Goal: Information Seeking & Learning: Learn about a topic

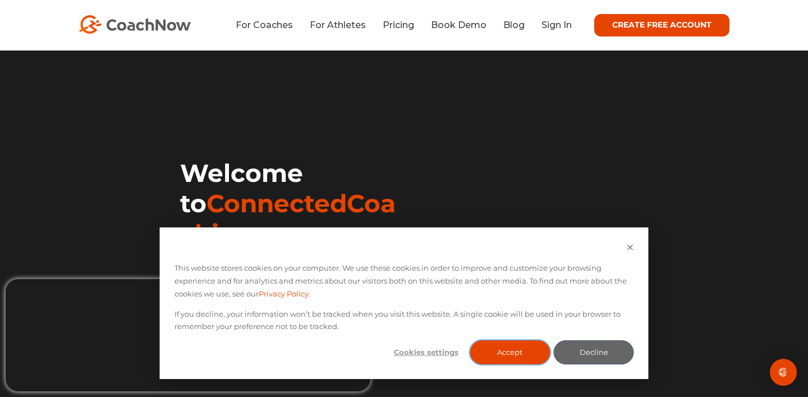
click at [507, 353] on button "Accept" at bounding box center [509, 352] width 80 height 24
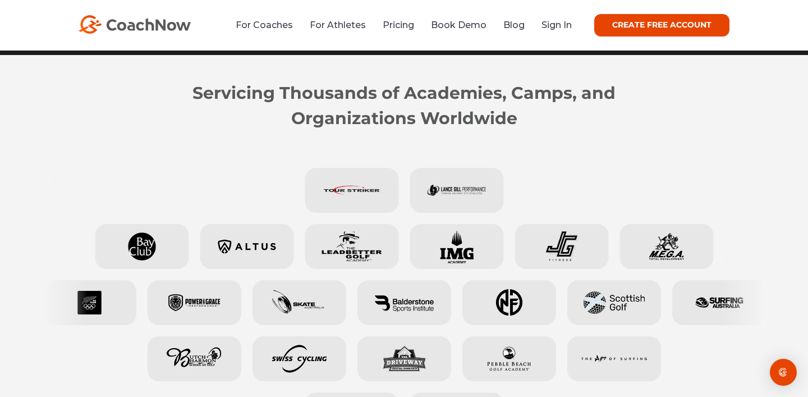
scroll to position [417, 0]
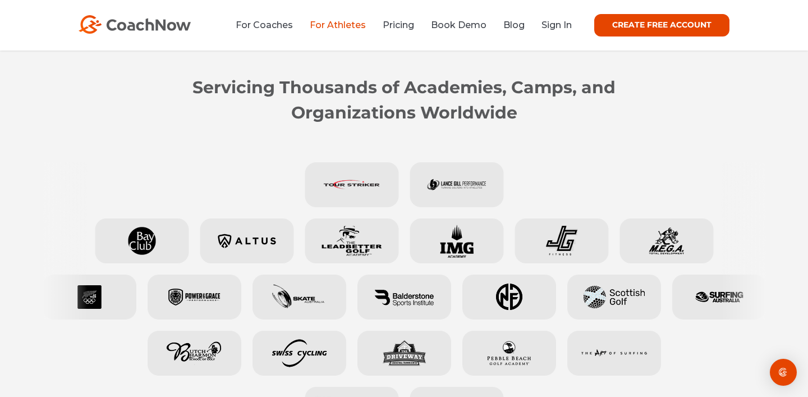
click at [332, 27] on link "For Athletes" at bounding box center [338, 25] width 56 height 11
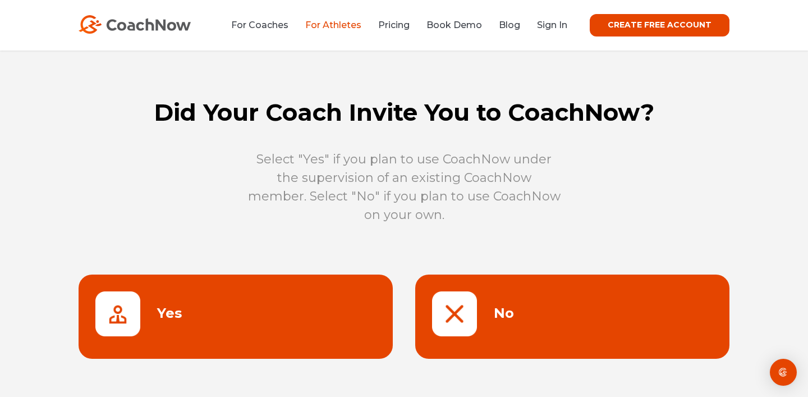
click at [492, 319] on link at bounding box center [572, 316] width 314 height 84
click at [407, 26] on link "Pricing" at bounding box center [393, 25] width 31 height 11
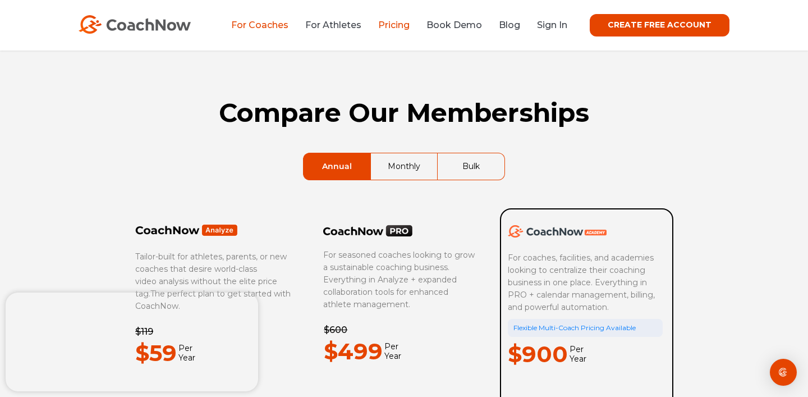
click at [268, 22] on link "For Coaches" at bounding box center [259, 25] width 57 height 11
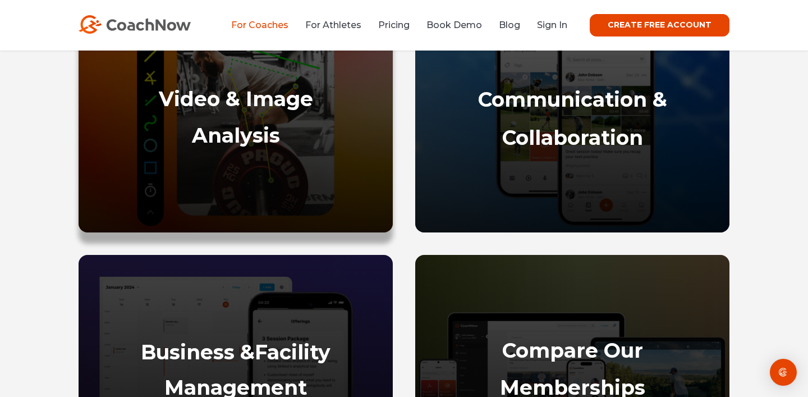
scroll to position [605, 0]
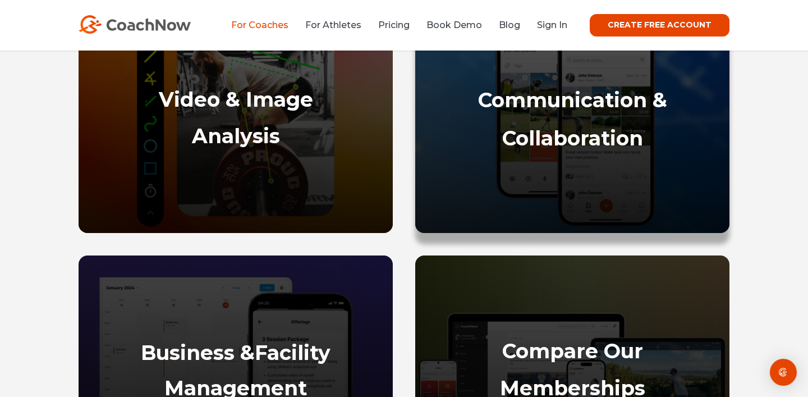
click at [542, 128] on strong "Collaboration" at bounding box center [572, 138] width 141 height 25
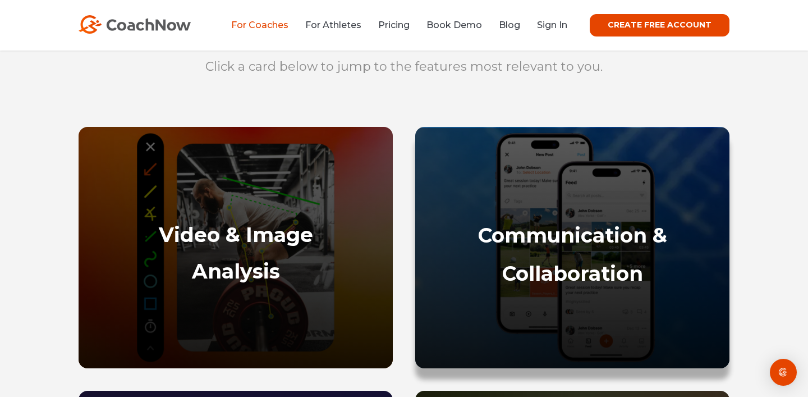
scroll to position [467, 0]
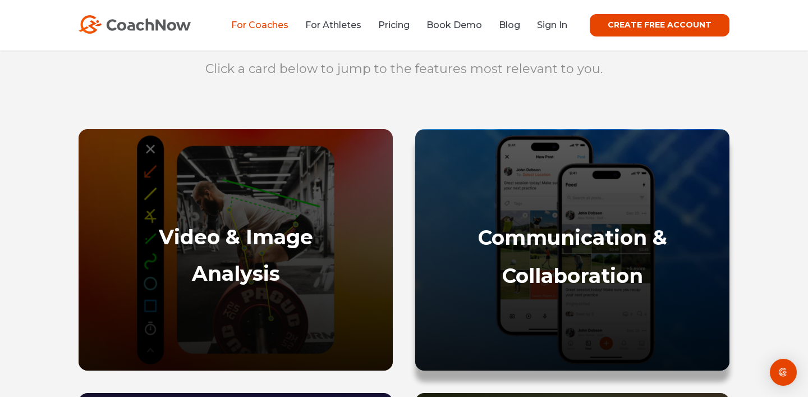
click at [526, 201] on div "Communication & Collaboration" at bounding box center [572, 283] width 314 height 173
